Goal: Entertainment & Leisure: Consume media (video, audio)

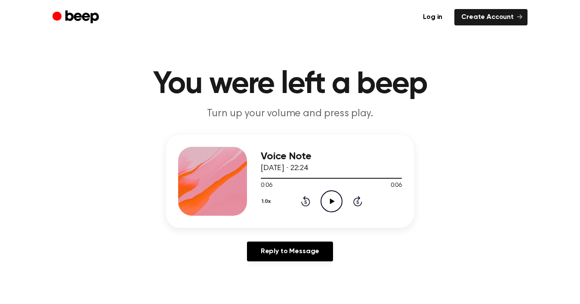
click at [329, 201] on icon "Play Audio" at bounding box center [332, 201] width 22 height 22
click at [335, 200] on icon "Play Audio" at bounding box center [332, 201] width 22 height 22
